Goal: Check status

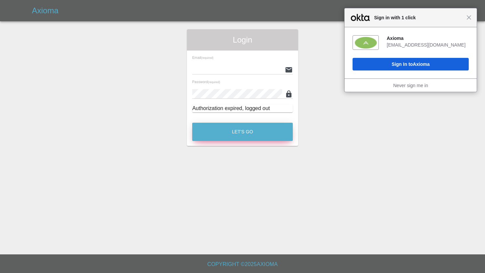
type input "[EMAIL_ADDRESS][DOMAIN_NAME]"
click at [220, 138] on button "Let's Go" at bounding box center [242, 132] width 101 height 18
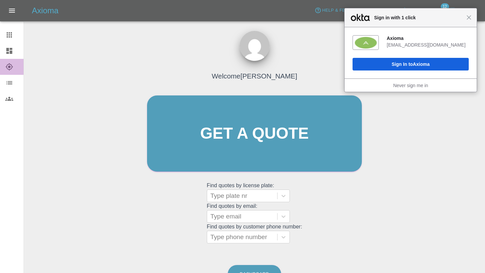
click at [11, 63] on icon at bounding box center [9, 67] width 8 height 8
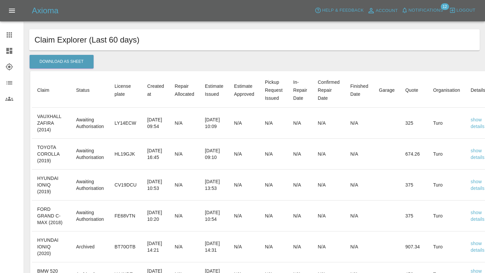
click at [92, 135] on td "Awaiting Authorisation" at bounding box center [90, 123] width 39 height 31
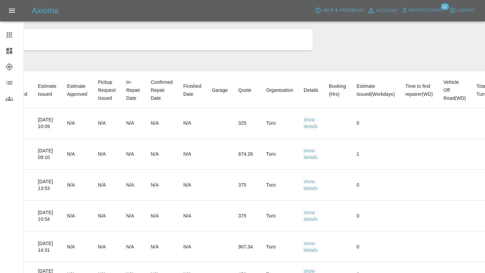
scroll to position [0, 181]
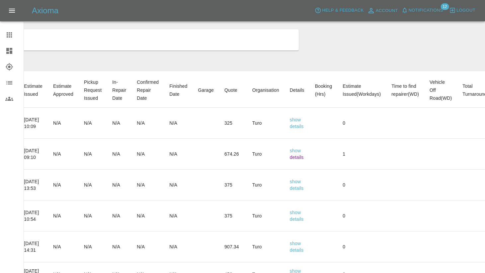
click at [304, 158] on link "details" at bounding box center [297, 156] width 14 height 5
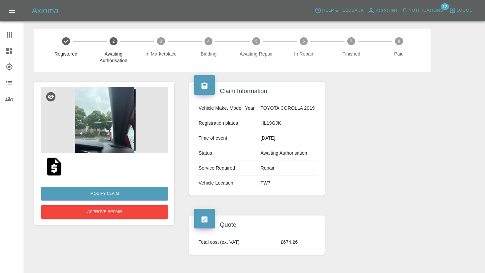
click at [99, 164] on div at bounding box center [104, 166] width 127 height 27
click at [55, 166] on img at bounding box center [54, 166] width 21 height 21
